Goal: Task Accomplishment & Management: Complete application form

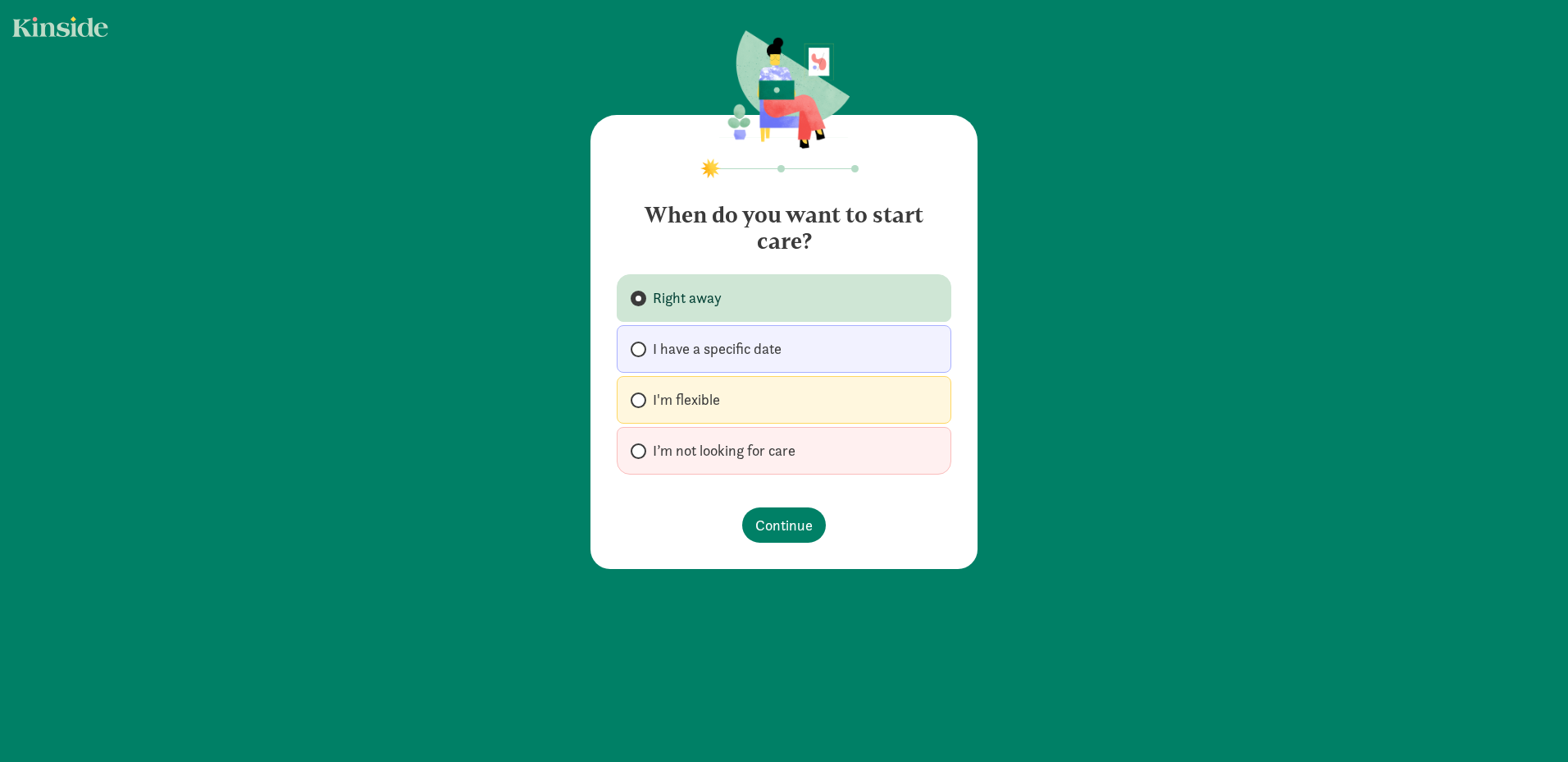
drag, startPoint x: 768, startPoint y: 452, endPoint x: 778, endPoint y: 459, distance: 12.2
click at [769, 452] on span "I’m not looking for care" at bounding box center [724, 450] width 143 height 19
click at [642, 452] on input "I’m not looking for care" at bounding box center [636, 450] width 11 height 11
radio input "true"
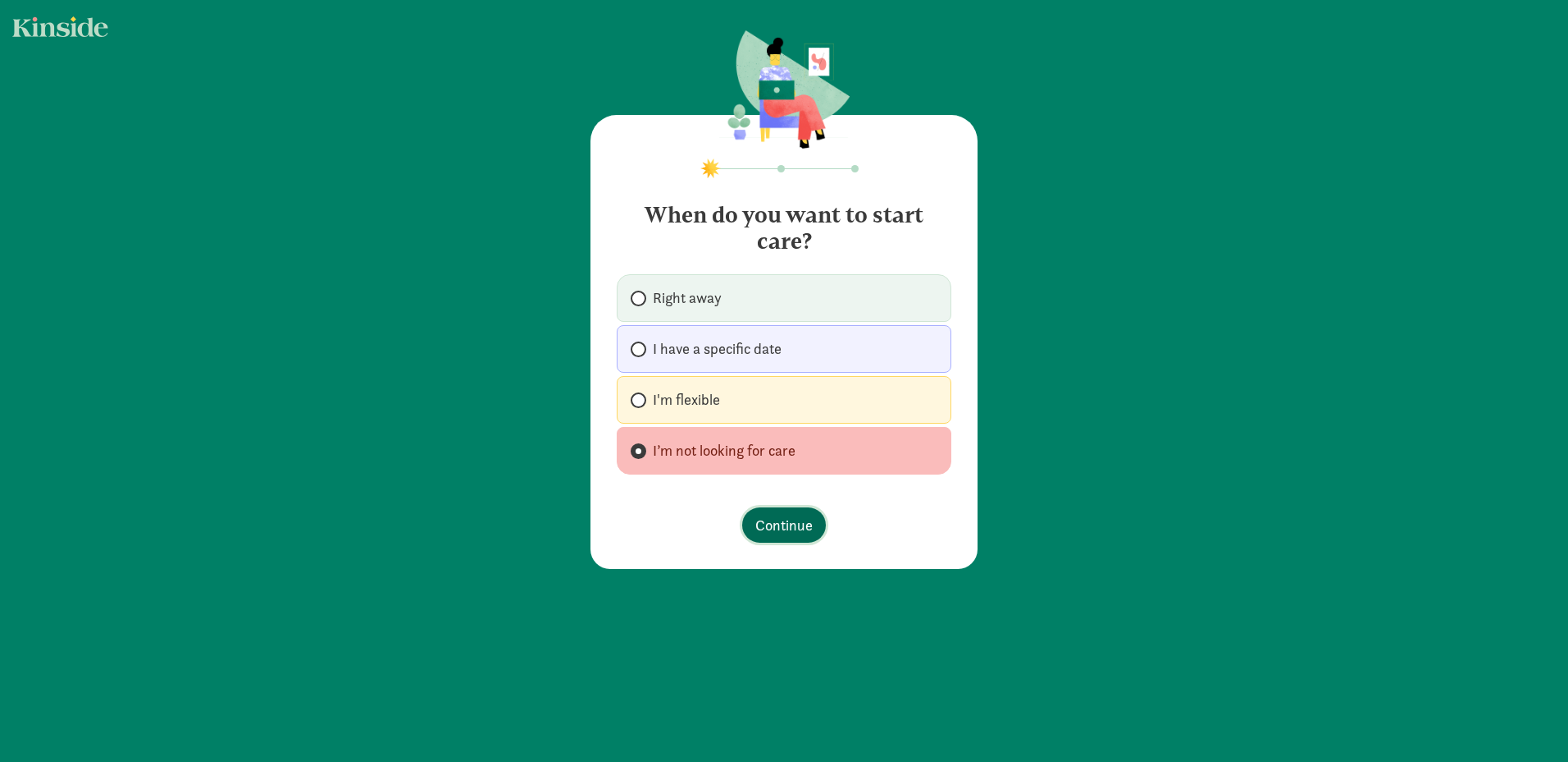
click at [793, 524] on span "Continue" at bounding box center [784, 524] width 57 height 22
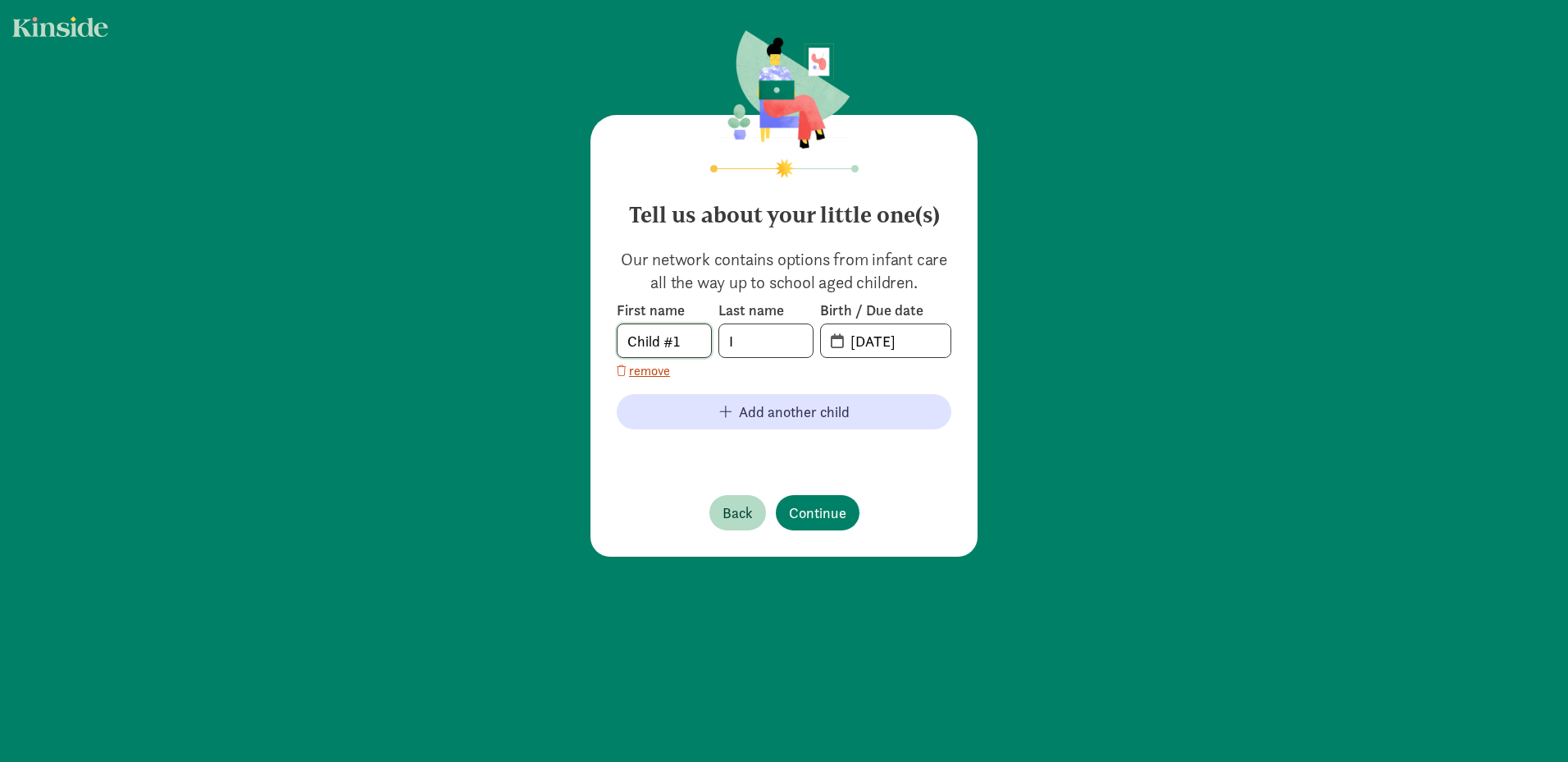
click at [653, 344] on input "Child #1" at bounding box center [664, 341] width 93 height 33
type input "1"
type input "Mila"
type input "[PERSON_NAME]"
click at [840, 343] on input "[DATE]" at bounding box center [895, 341] width 110 height 33
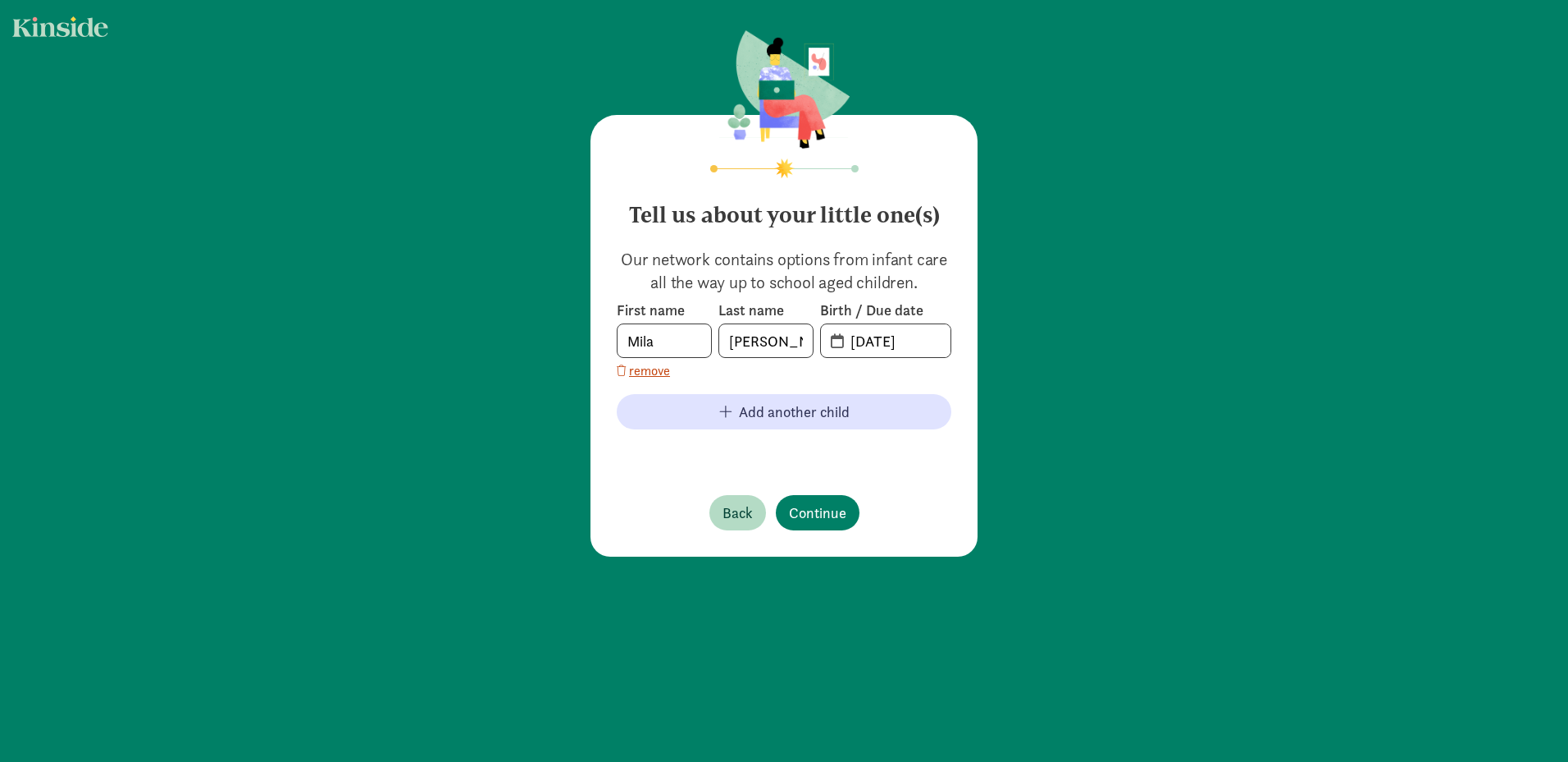
click at [835, 344] on span "[DATE]" at bounding box center [885, 341] width 130 height 33
click at [870, 337] on input "20-25-0812" at bounding box center [895, 341] width 110 height 33
click at [892, 337] on input "20-25-0812" at bounding box center [895, 341] width 110 height 33
drag, startPoint x: 847, startPoint y: 340, endPoint x: 999, endPoint y: 345, distance: 152.1
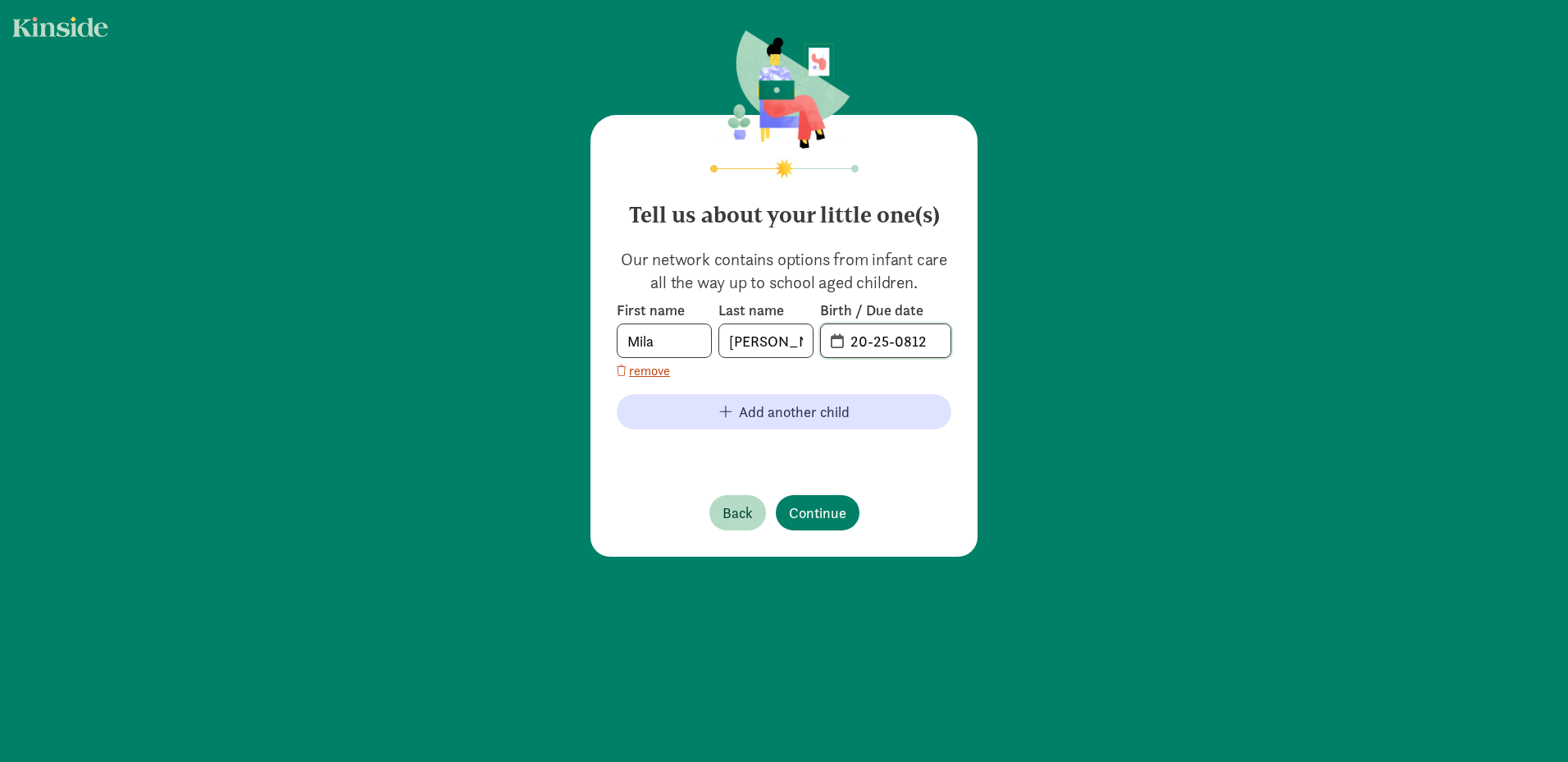
click at [999, 345] on div "Tell us about your little one(s) Our network contains options from infant care …" at bounding box center [784, 294] width 1568 height 590
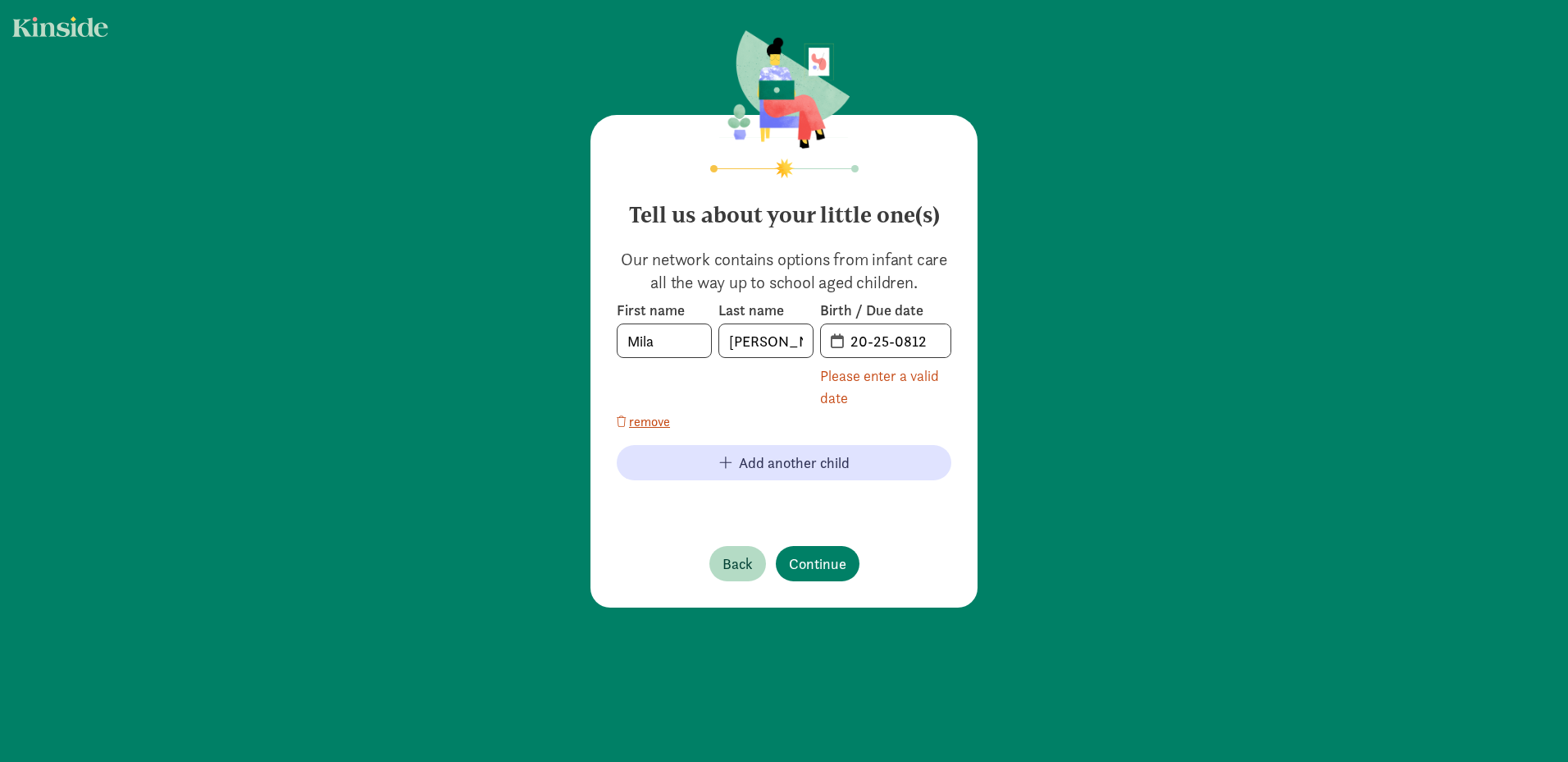
click at [834, 342] on span "20-25-0812" at bounding box center [885, 341] width 130 height 33
click at [844, 342] on input "20-25-0812" at bounding box center [895, 341] width 110 height 33
drag, startPoint x: 847, startPoint y: 341, endPoint x: 960, endPoint y: 342, distance: 113.0
click at [960, 342] on div "Tell us about your little one(s) Our network contains options from infant care …" at bounding box center [784, 361] width 388 height 492
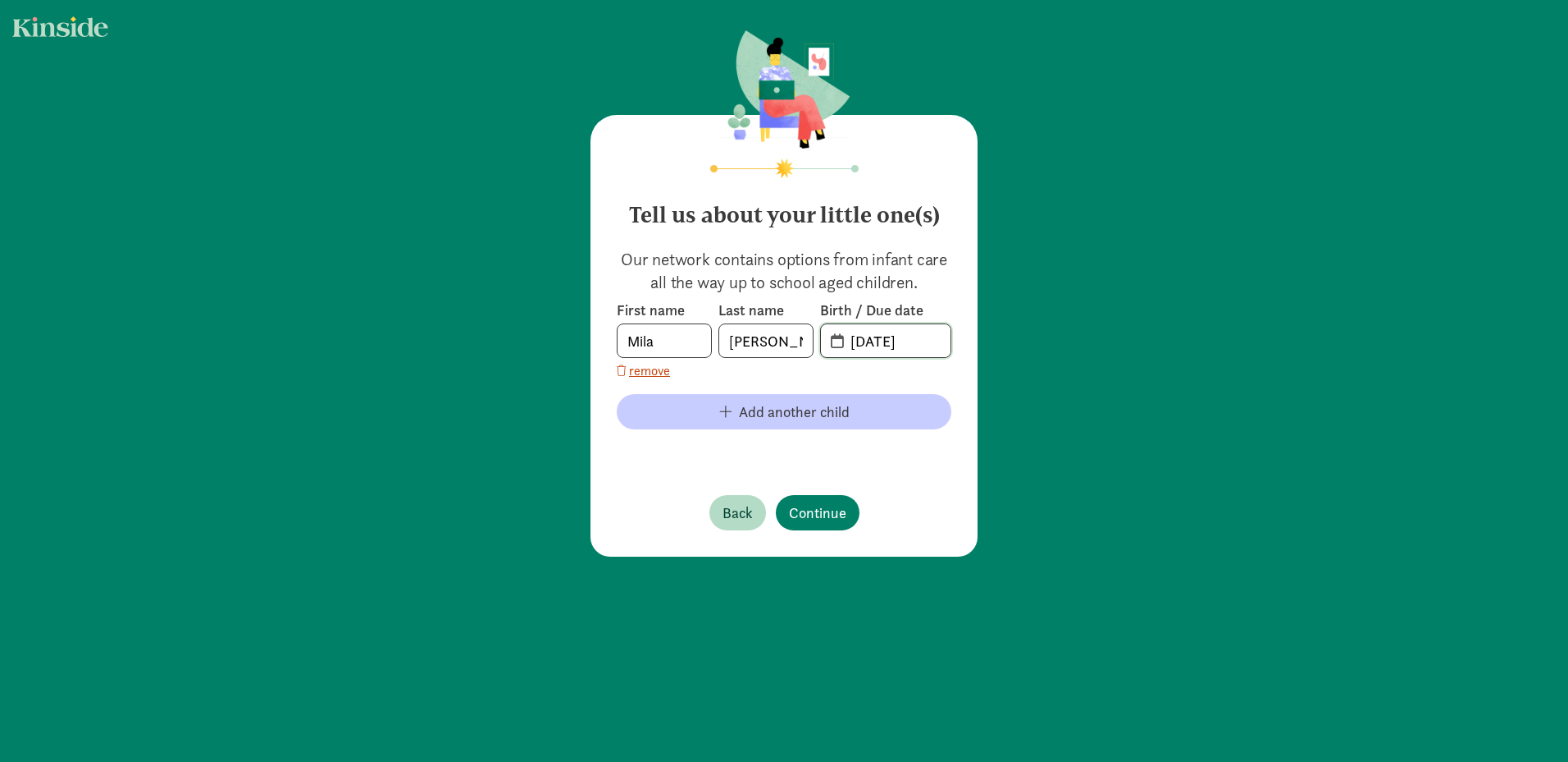
type input "[DATE]"
click at [748, 419] on span "Add another child" at bounding box center [795, 411] width 111 height 22
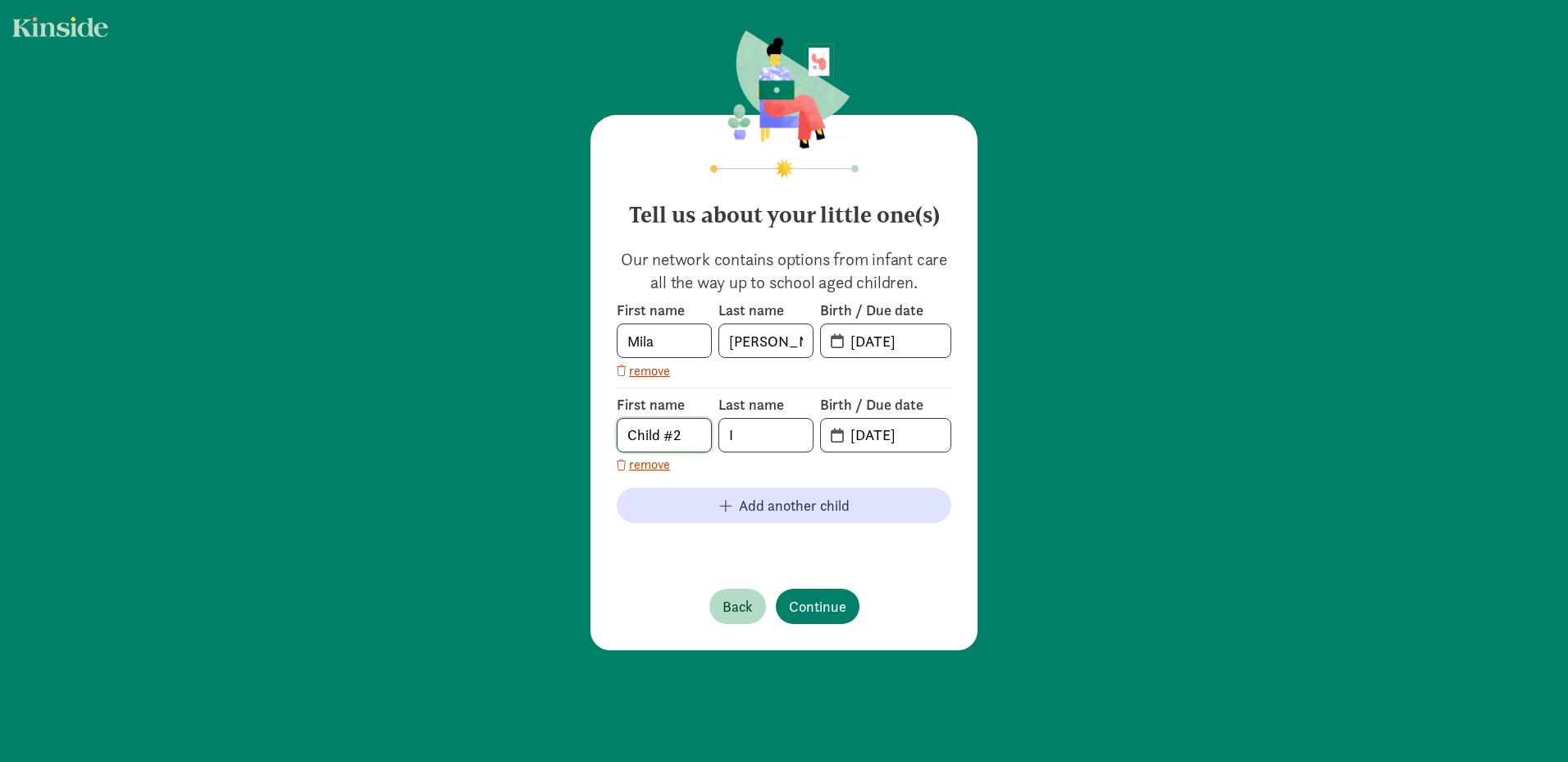
click at [671, 438] on input "Child #2" at bounding box center [664, 436] width 93 height 33
drag, startPoint x: 683, startPoint y: 438, endPoint x: 543, endPoint y: 421, distance: 141.0
click at [543, 421] on div "Tell us about your little one(s) Our network contains options from infant care …" at bounding box center [784, 341] width 1568 height 683
type input "[PERSON_NAME]"
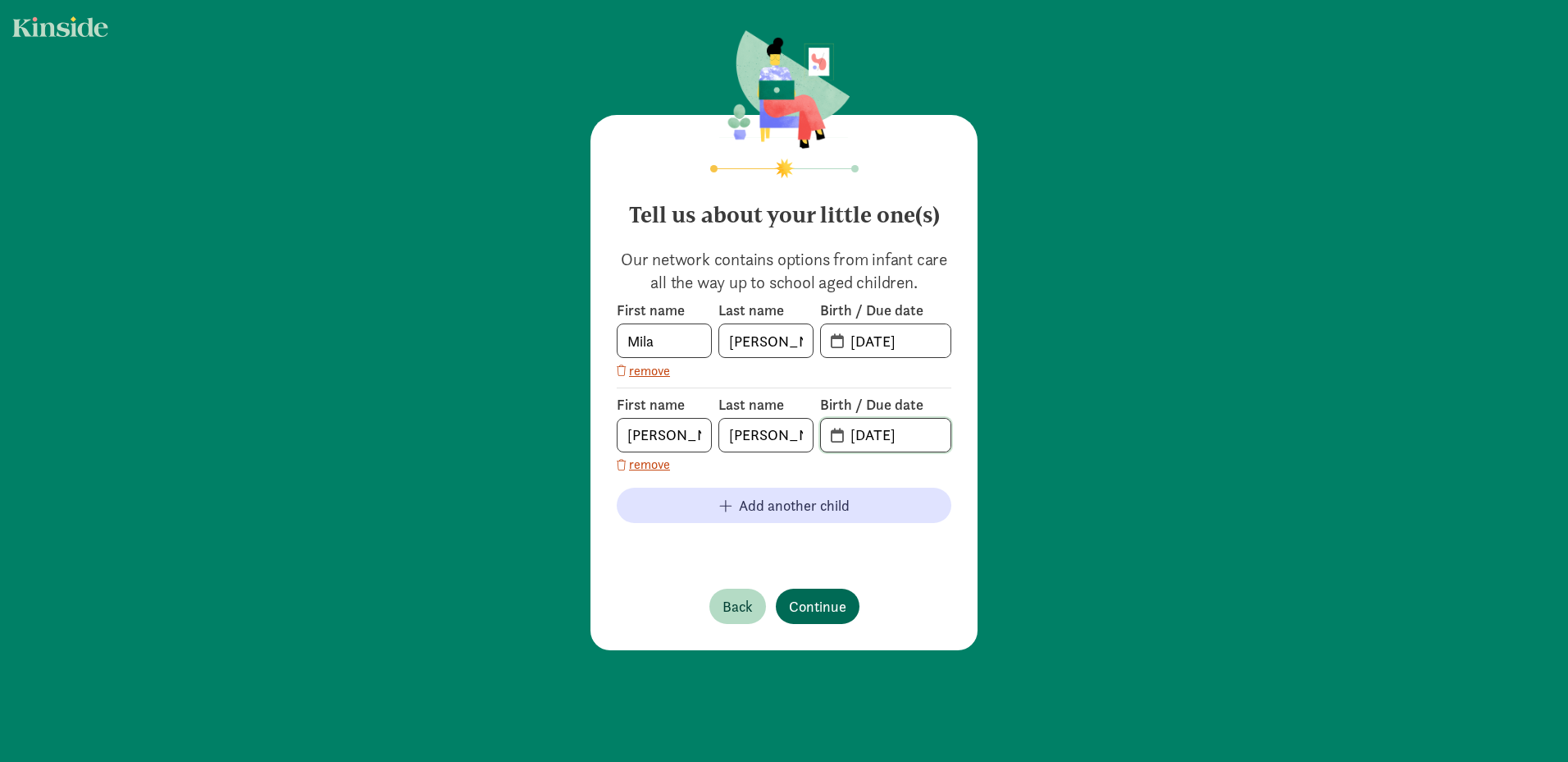
type input "[DATE]"
click at [808, 603] on div "Tell us about your little one(s) Our network contains options from infant care …" at bounding box center [784, 382] width 388 height 535
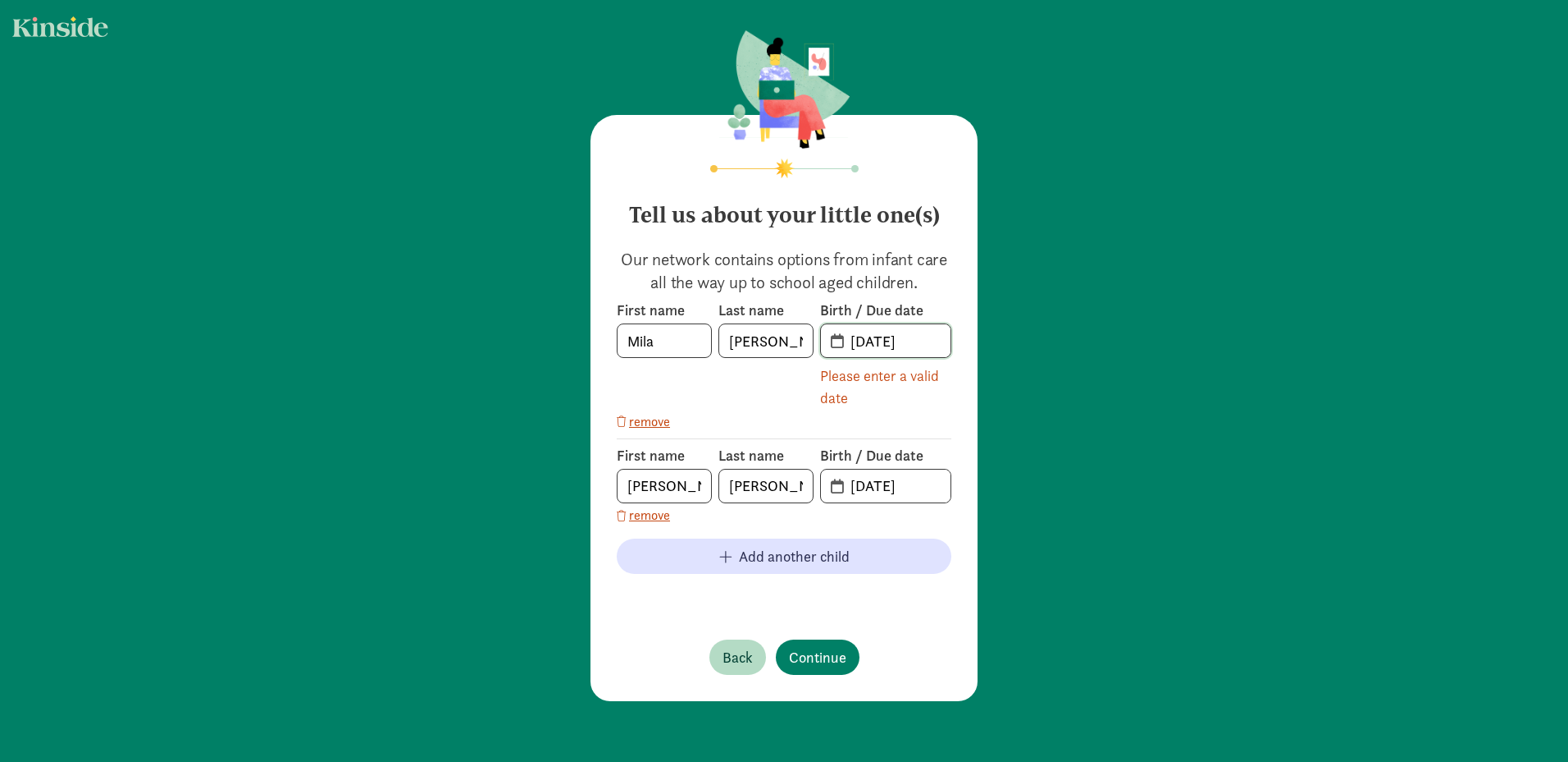
drag, startPoint x: 883, startPoint y: 341, endPoint x: 838, endPoint y: 335, distance: 45.4
click at [840, 335] on input "[DATE]" at bounding box center [895, 341] width 110 height 33
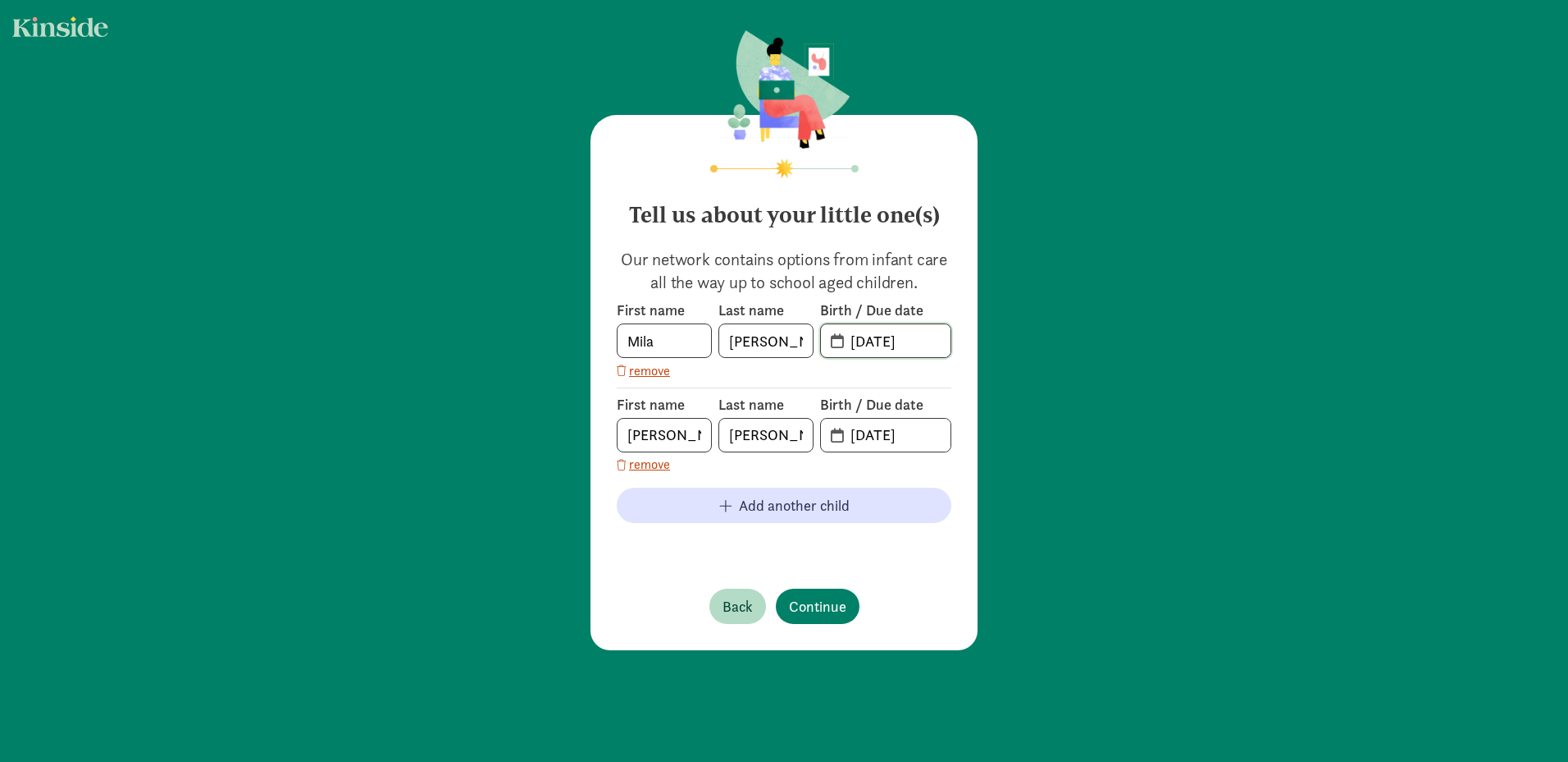
type input "[DATE]"
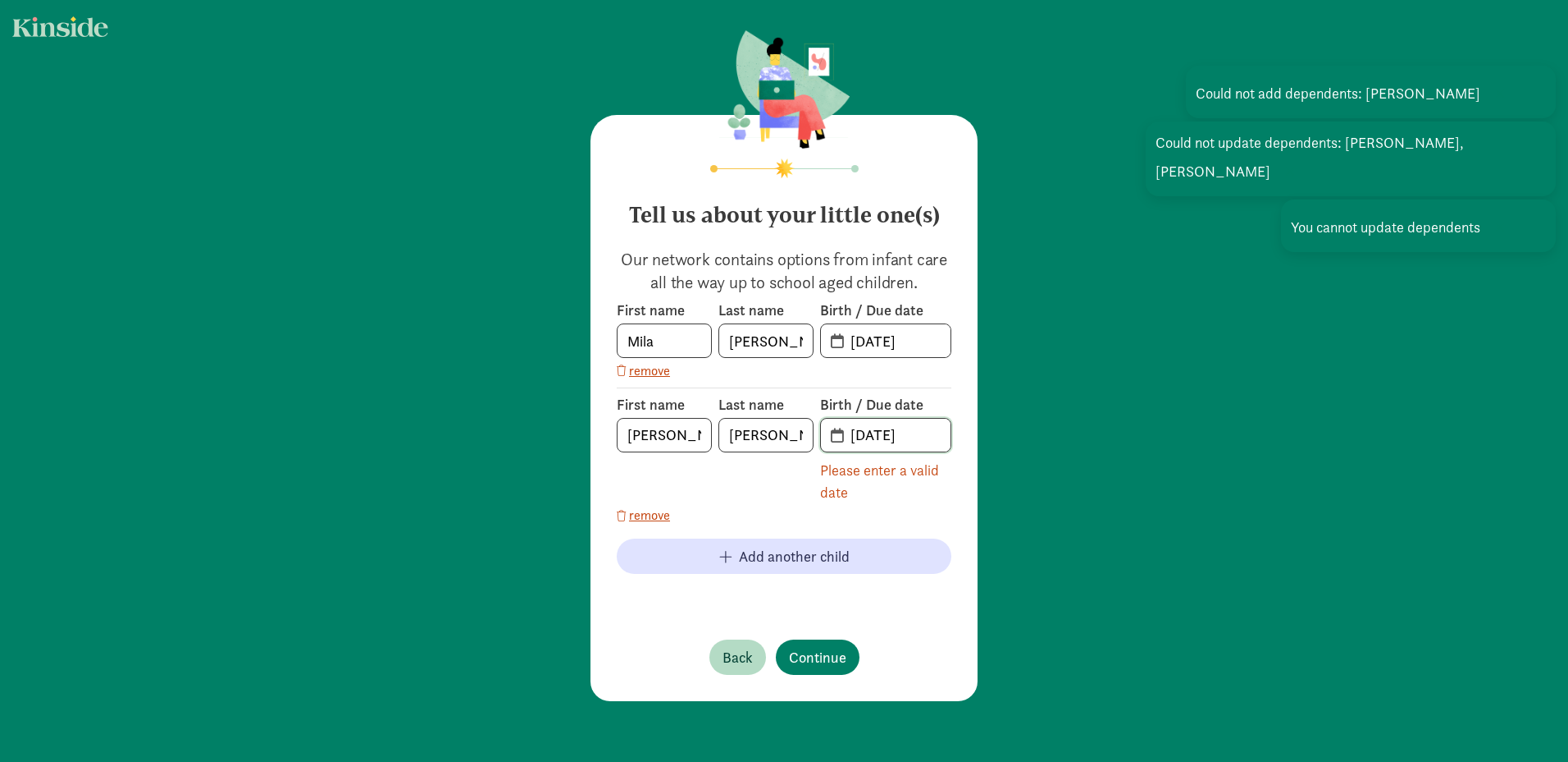
drag, startPoint x: 845, startPoint y: 435, endPoint x: 874, endPoint y: 434, distance: 29.0
click at [879, 430] on input "[DATE]" at bounding box center [895, 436] width 110 height 33
type input "27-04-7202"
drag, startPoint x: 811, startPoint y: 659, endPoint x: 851, endPoint y: 651, distance: 40.8
click at [815, 654] on span "Continue" at bounding box center [817, 657] width 57 height 22
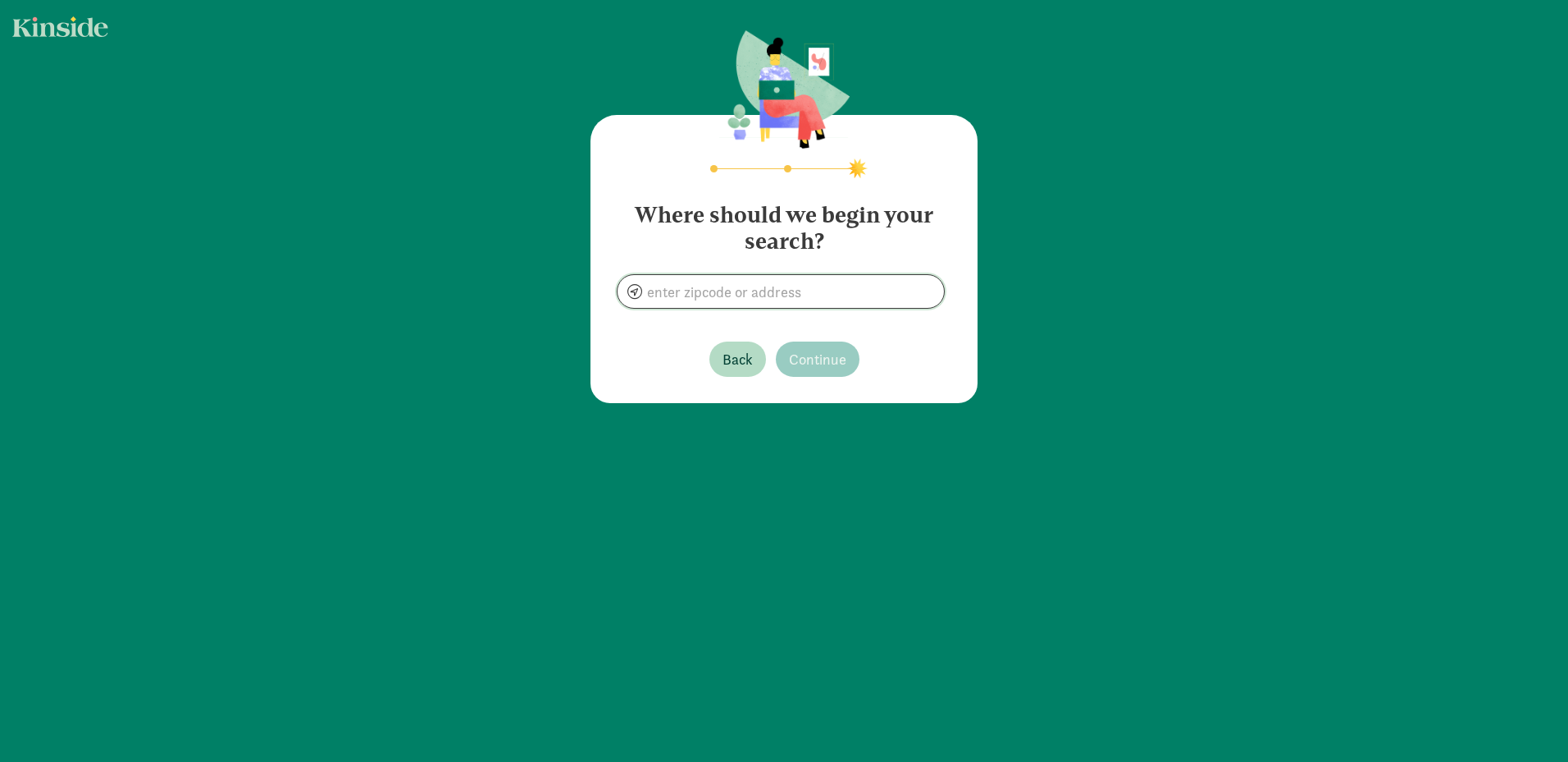
click at [845, 299] on input at bounding box center [780, 291] width 326 height 33
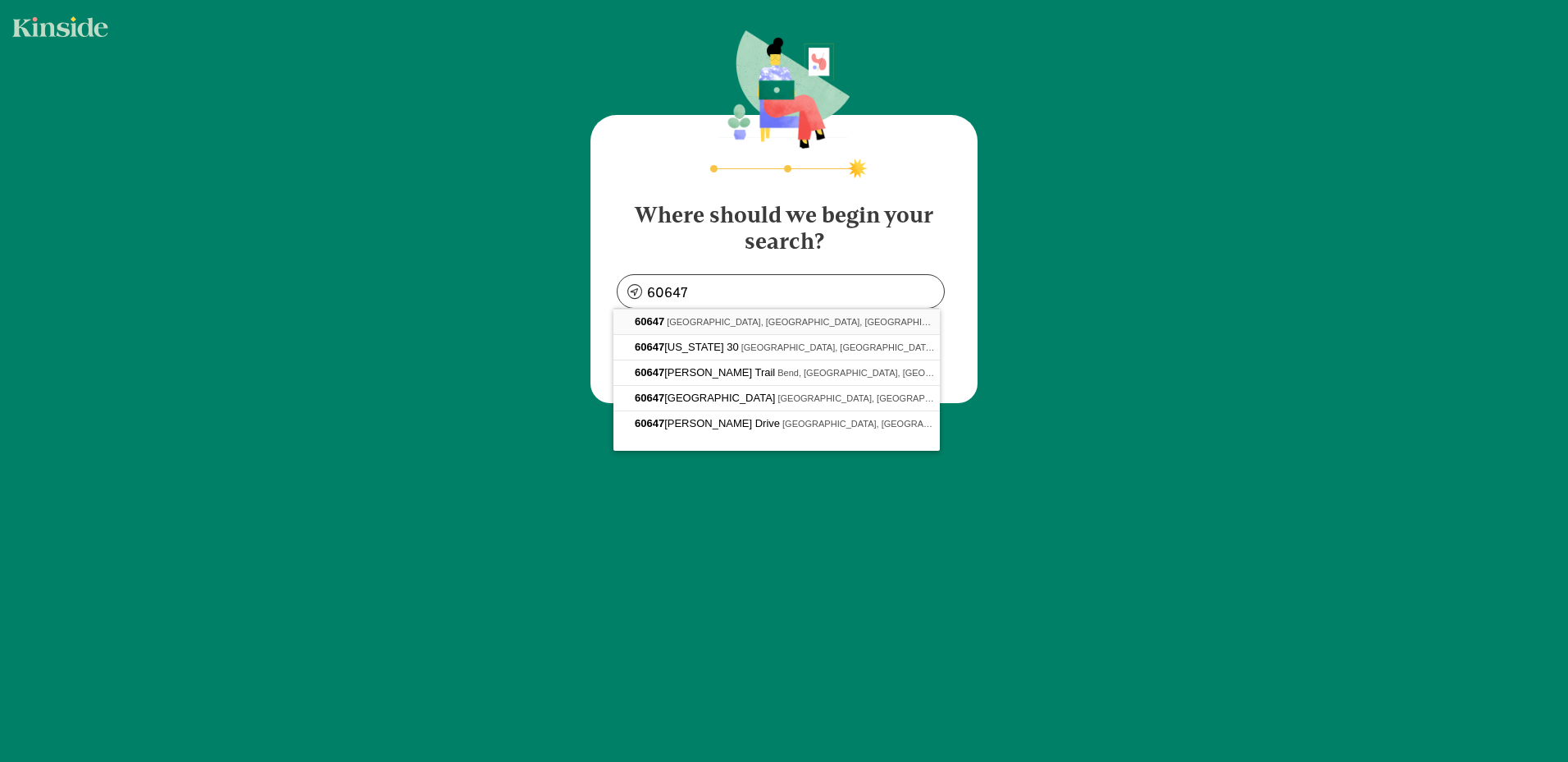
type input "[GEOGRAPHIC_DATA], IL 60647, [GEOGRAPHIC_DATA]"
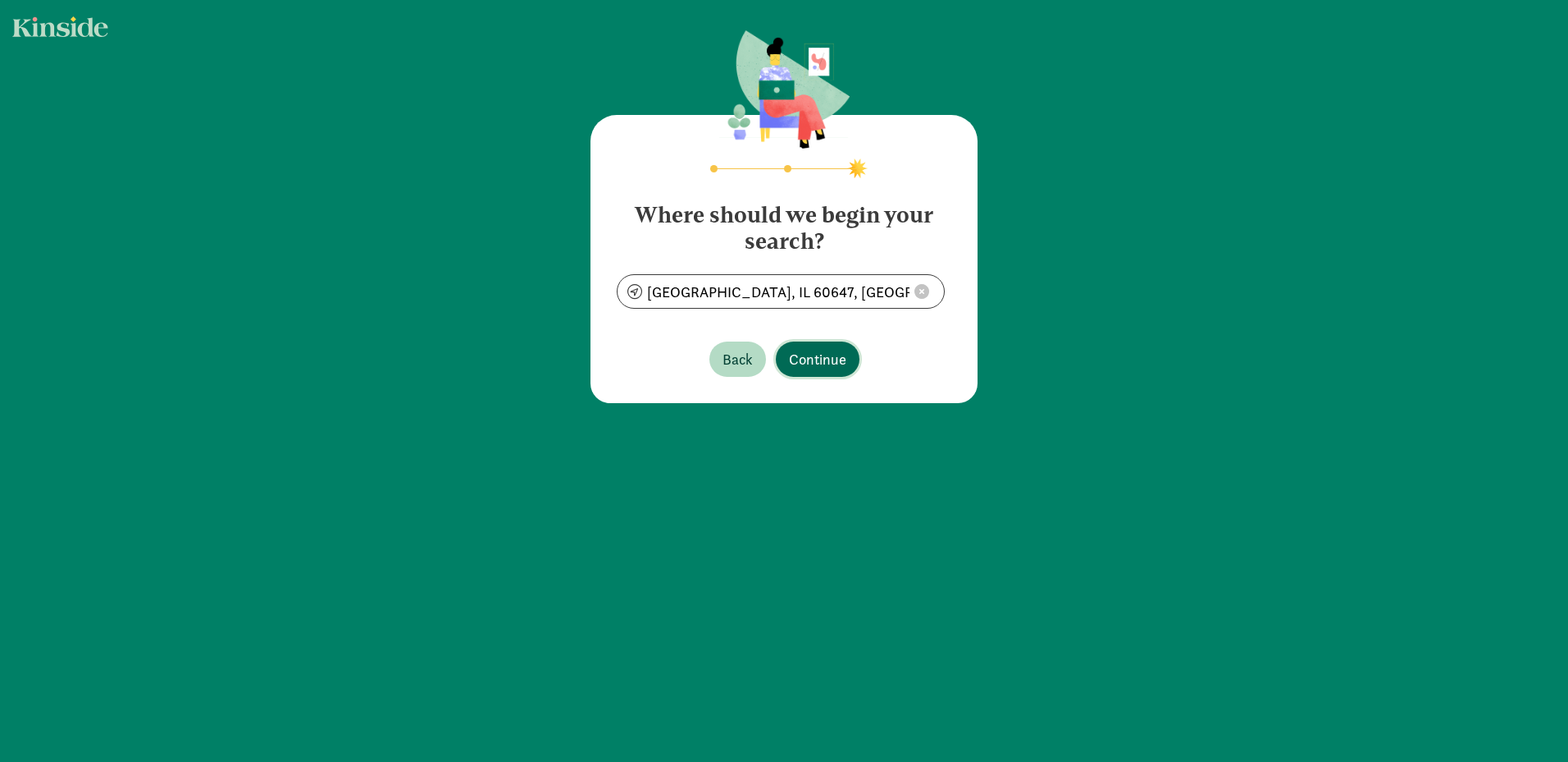
click at [790, 354] on span "Continue" at bounding box center [817, 359] width 57 height 22
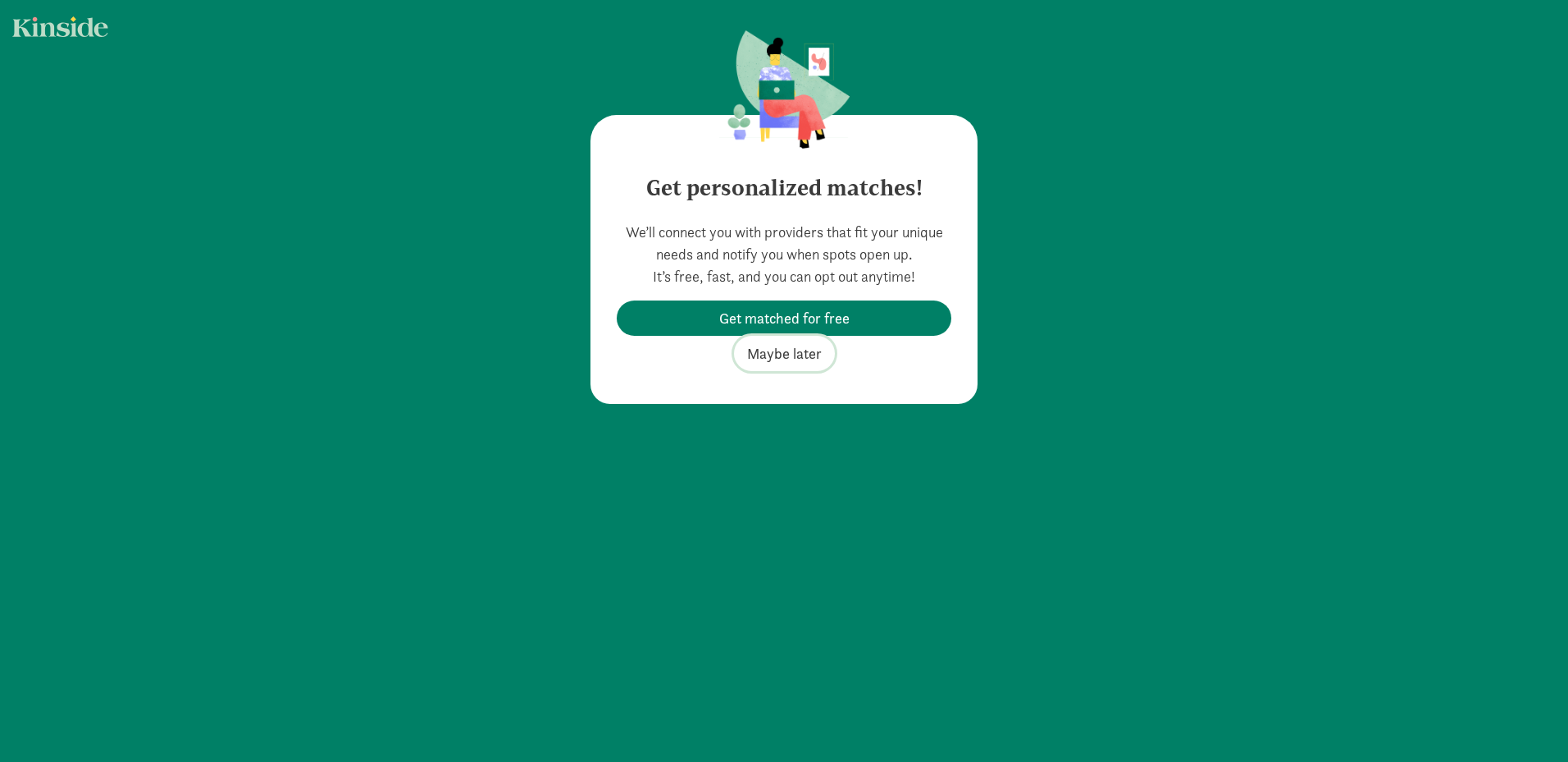
click at [800, 352] on span "Maybe later" at bounding box center [784, 353] width 75 height 22
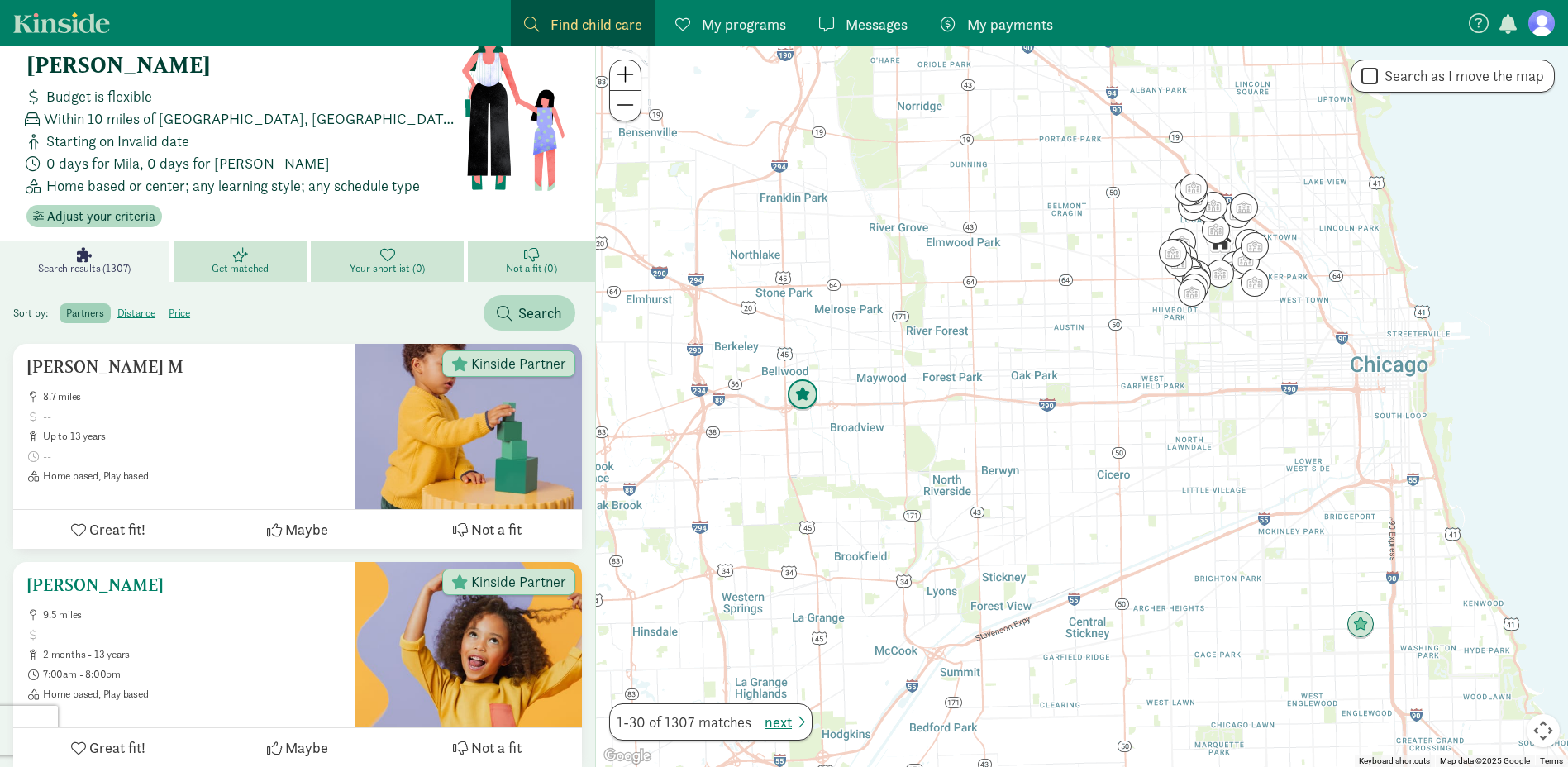
scroll to position [82, 0]
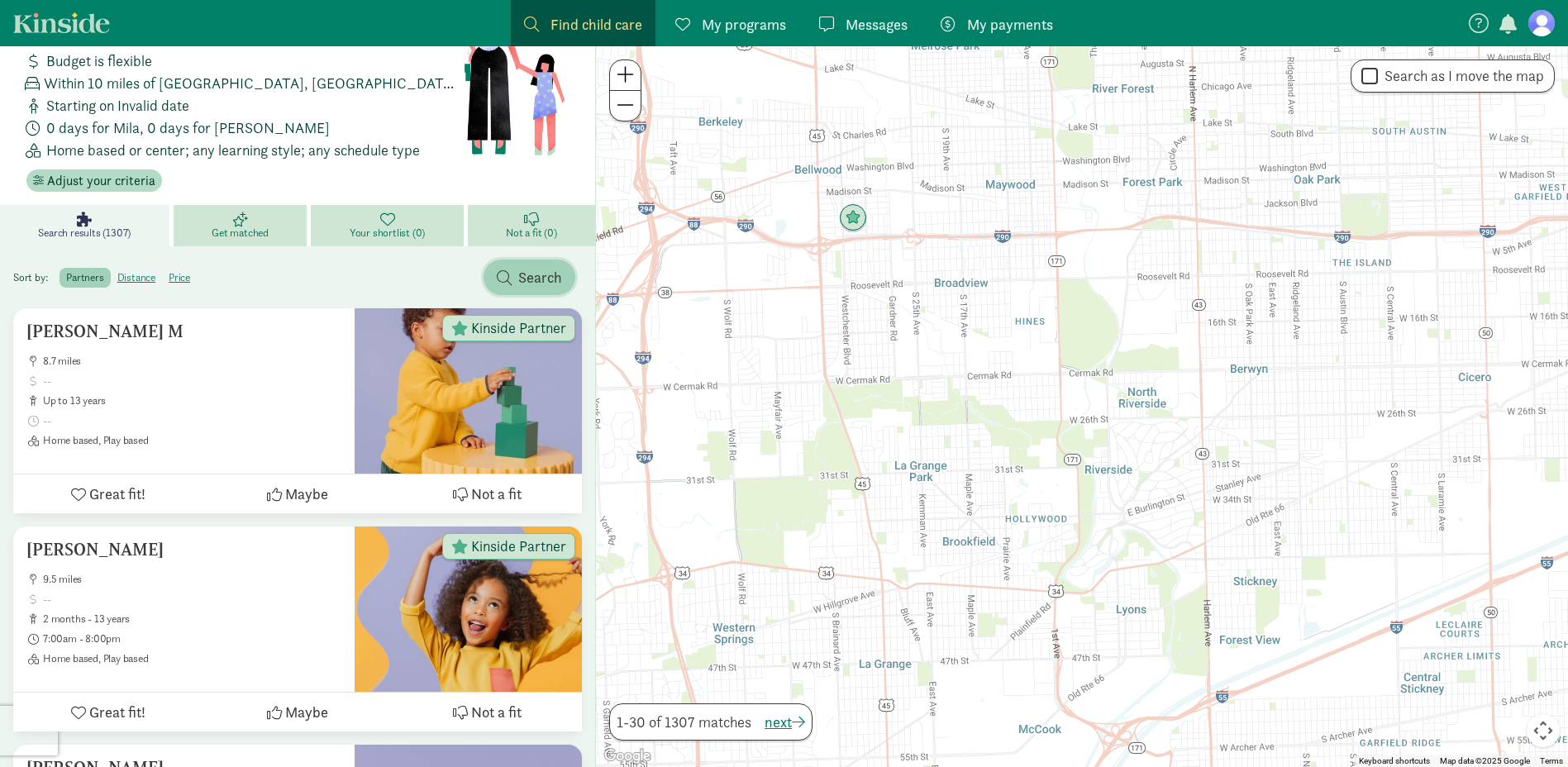
click at [516, 266] on span "Search" at bounding box center [529, 277] width 66 height 23
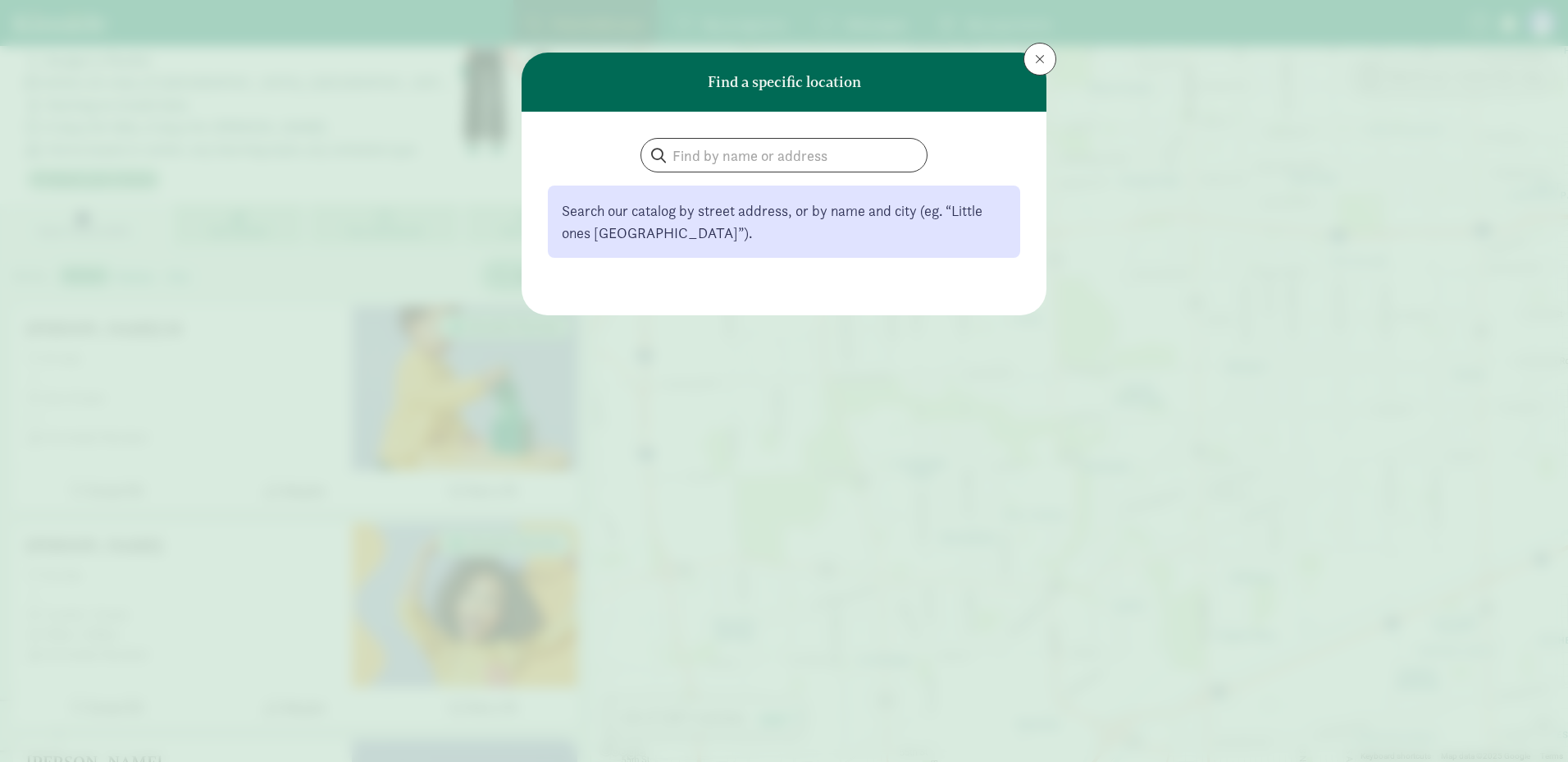
drag, startPoint x: 780, startPoint y: 174, endPoint x: 777, endPoint y: 161, distance: 13.3
click at [778, 170] on div "Search our catalog by street address, or by name and city (eg. “Little ones [GE…" at bounding box center [784, 197] width 472 height 120
click at [777, 161] on input "search" at bounding box center [784, 155] width 285 height 33
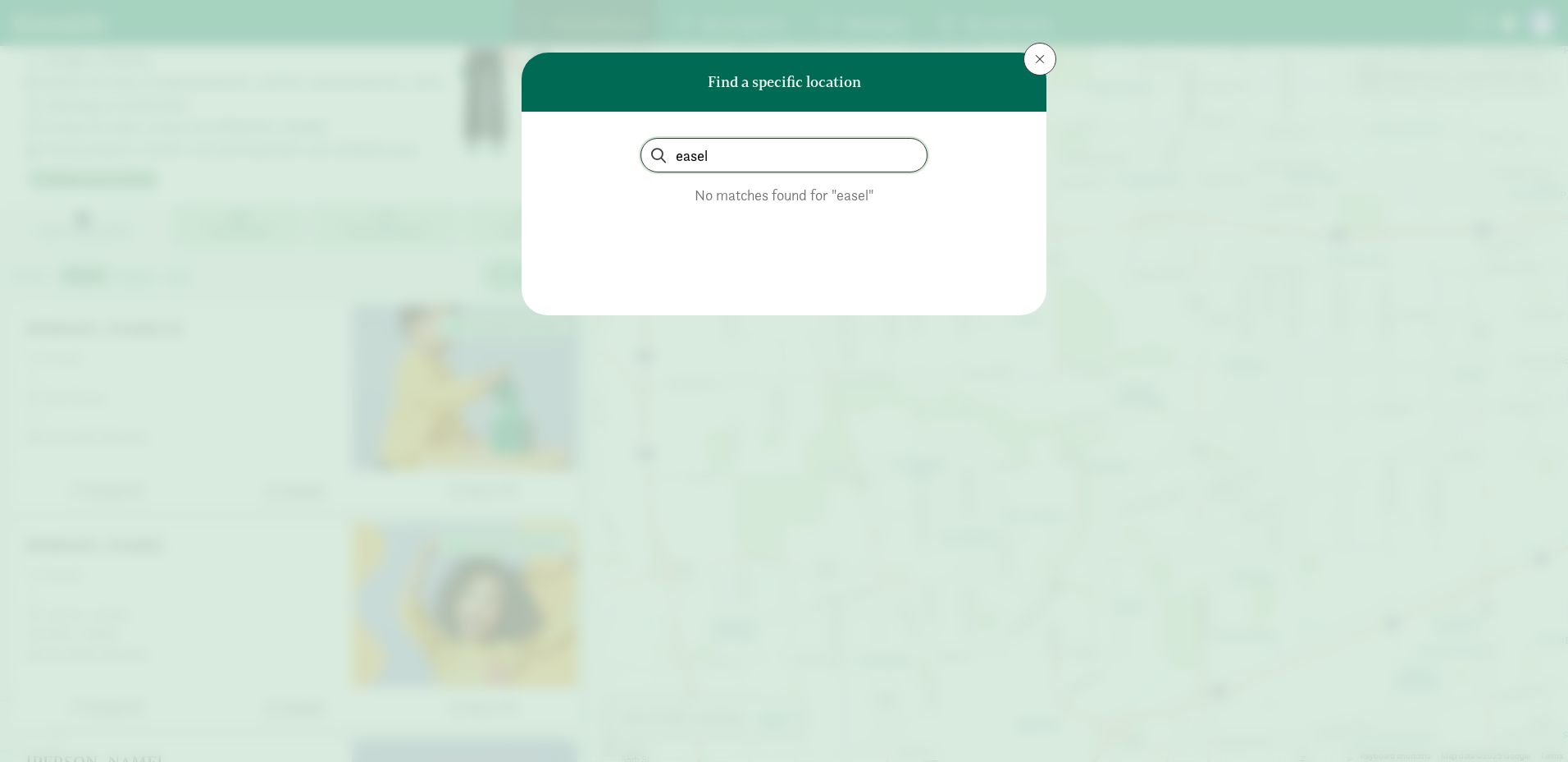
type input "easel"
click at [1027, 57] on button at bounding box center [1040, 59] width 33 height 33
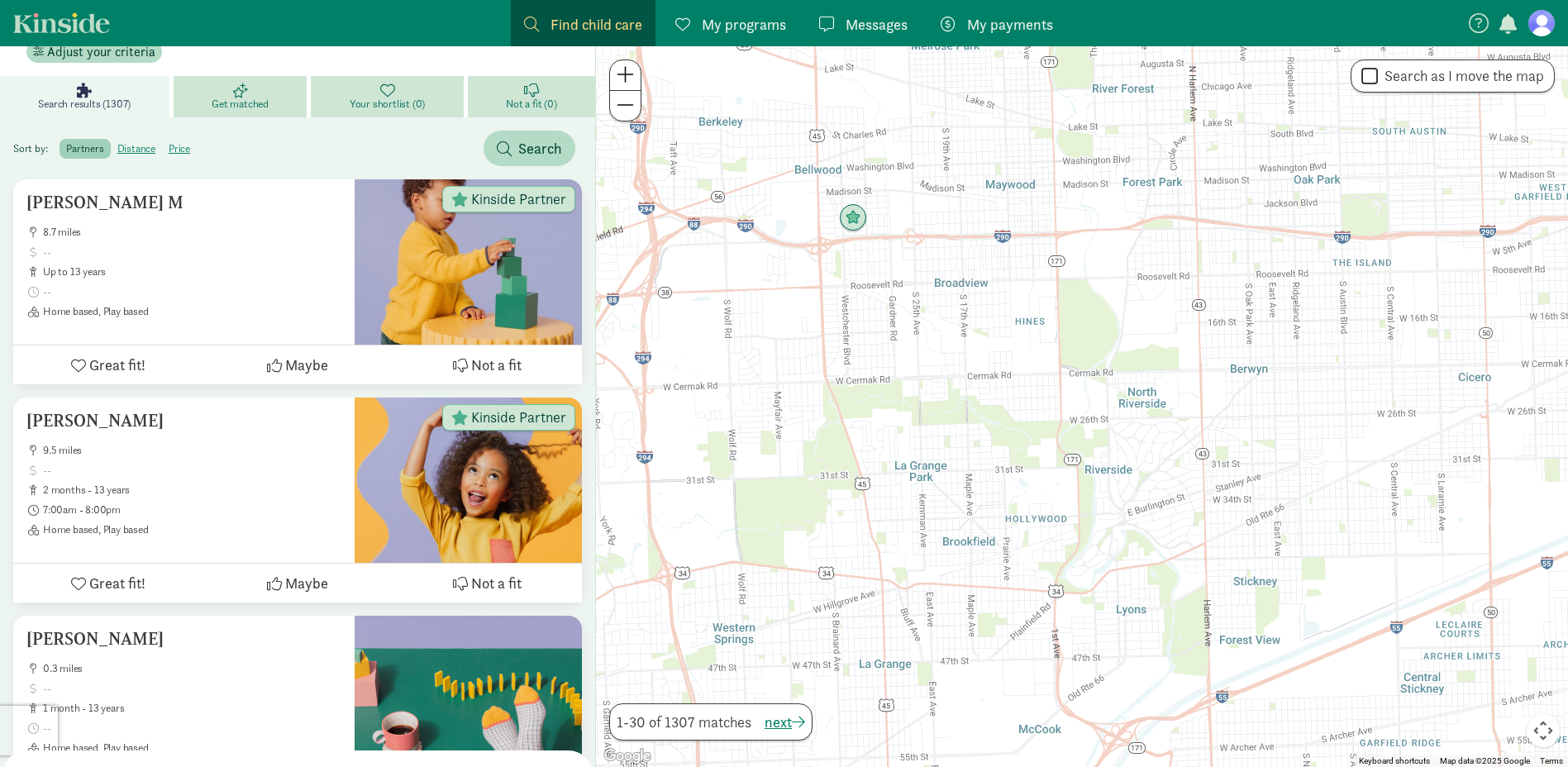
scroll to position [0, 0]
